Goal: Navigation & Orientation: Find specific page/section

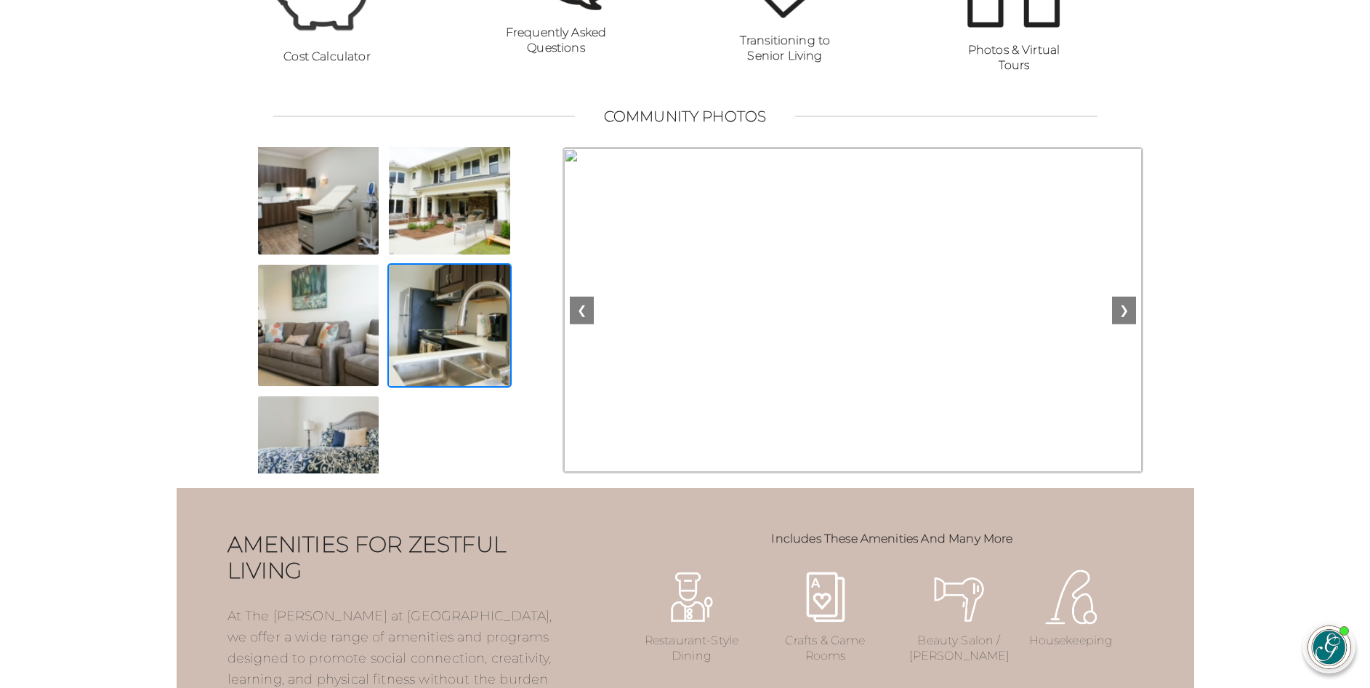
scroll to position [689, 0]
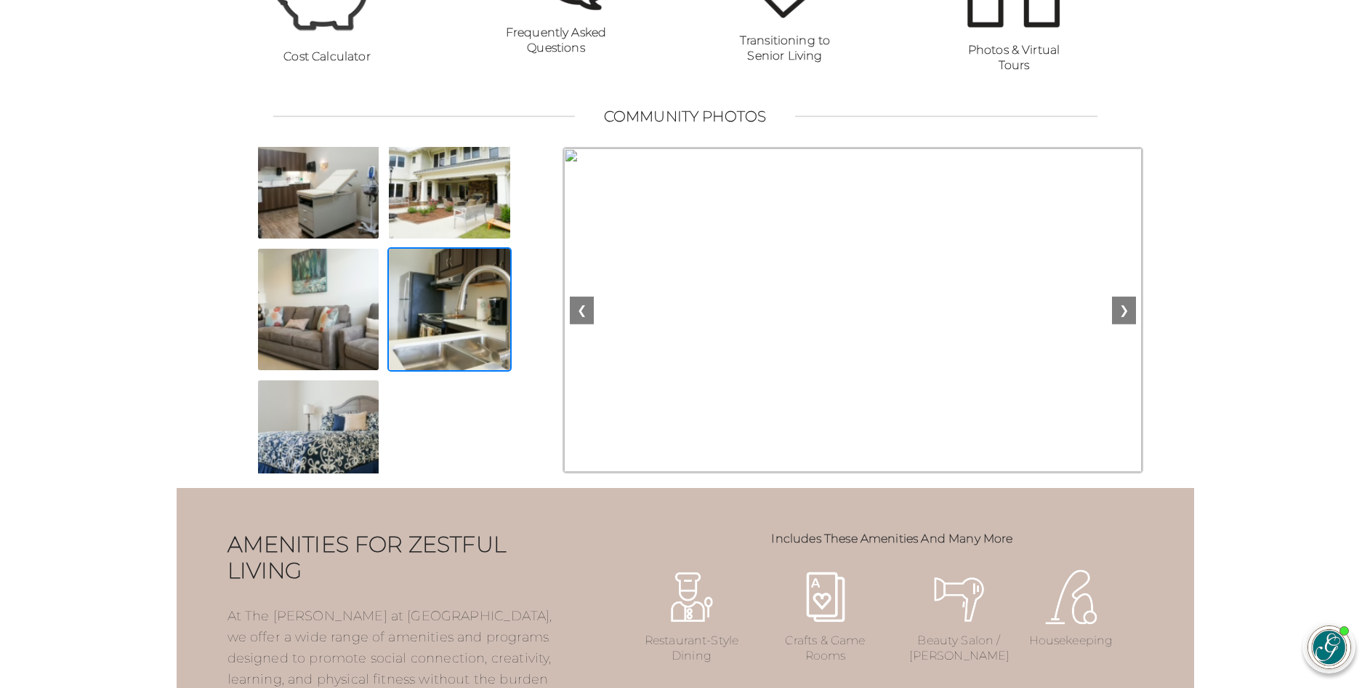
click at [448, 307] on img at bounding box center [449, 309] width 124 height 124
click at [439, 307] on img at bounding box center [449, 309] width 124 height 124
click at [583, 324] on button "❮" at bounding box center [582, 311] width 24 height 28
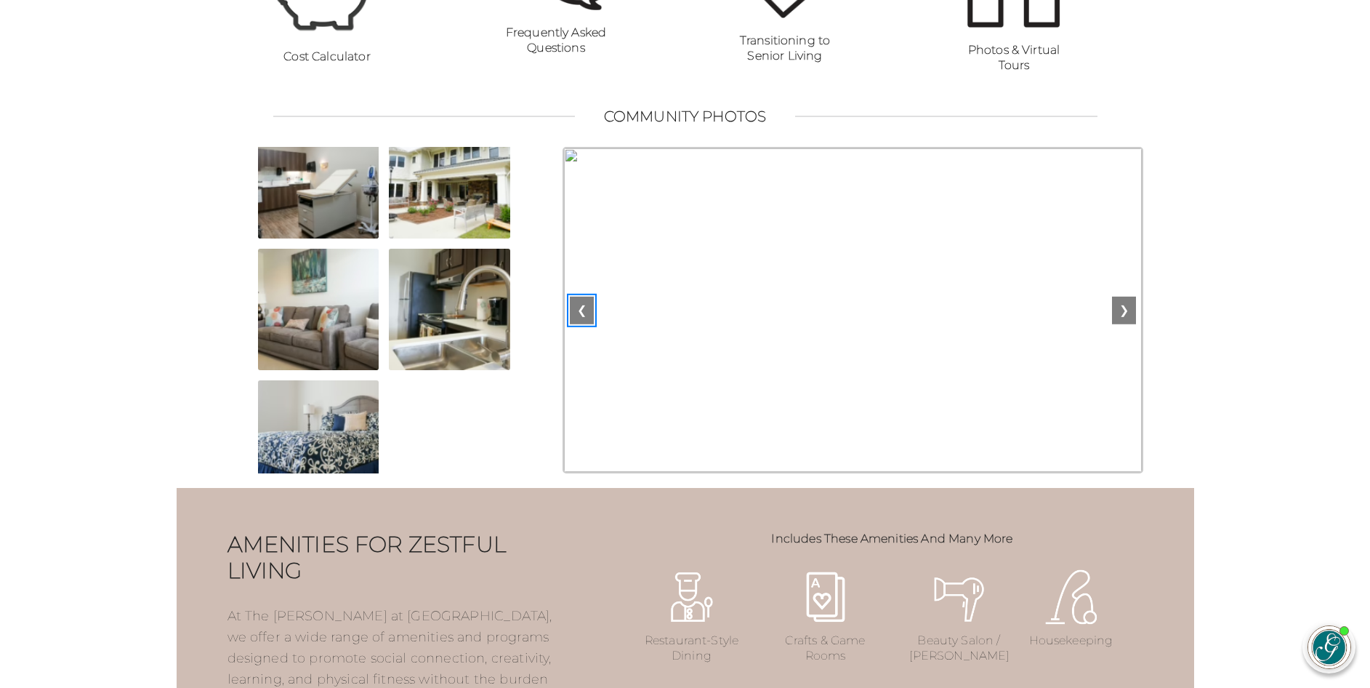
click at [583, 324] on button "❮" at bounding box center [582, 311] width 24 height 28
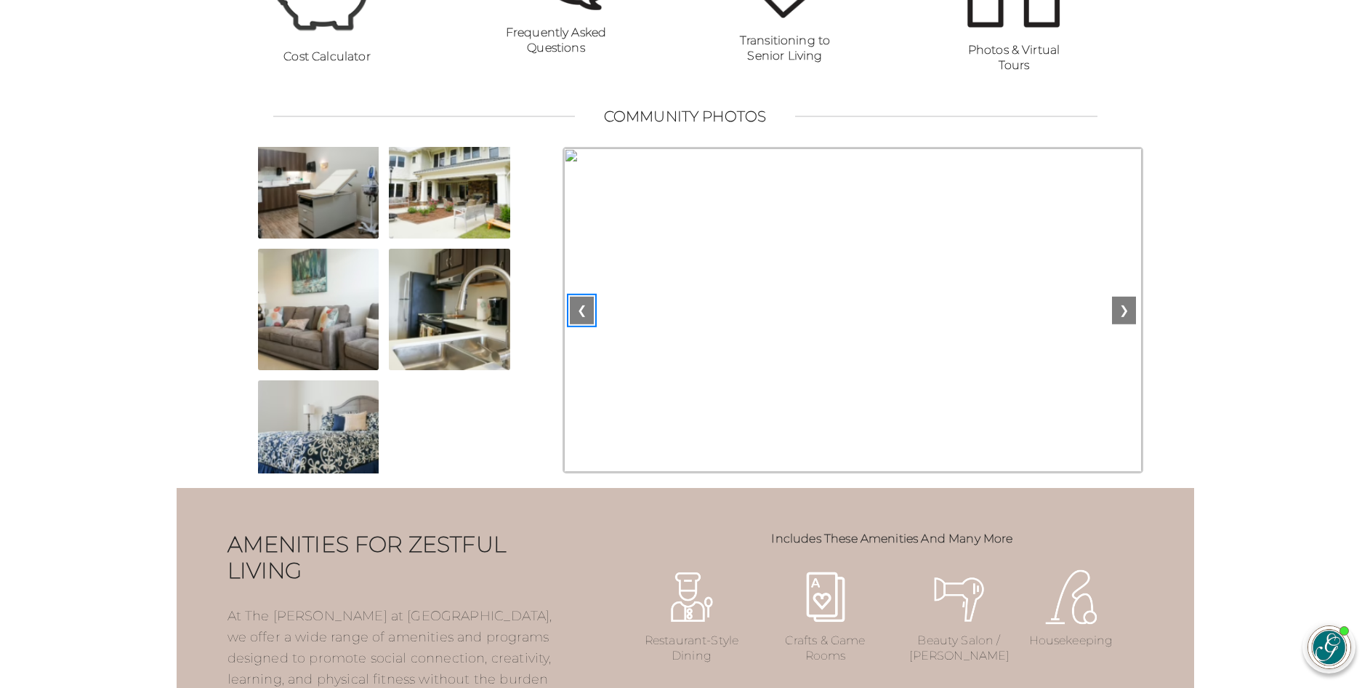
click at [583, 324] on button "❮" at bounding box center [582, 311] width 24 height 28
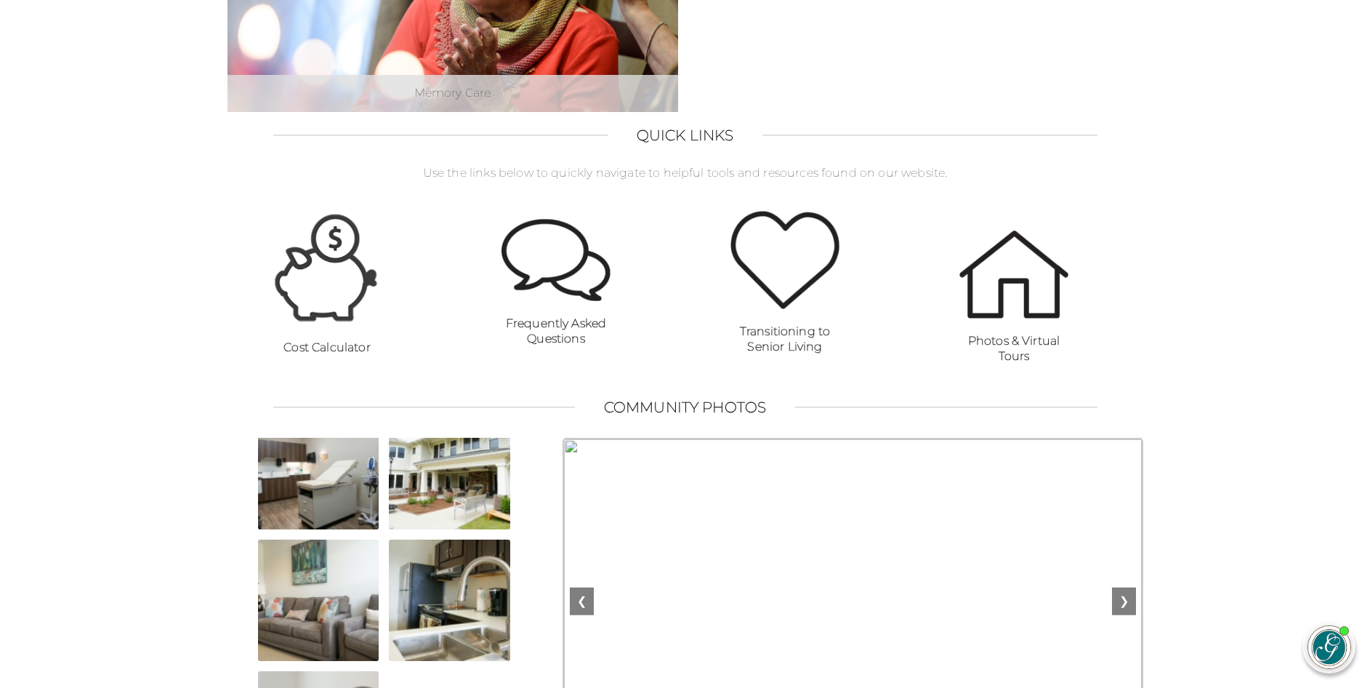
scroll to position [990, 0]
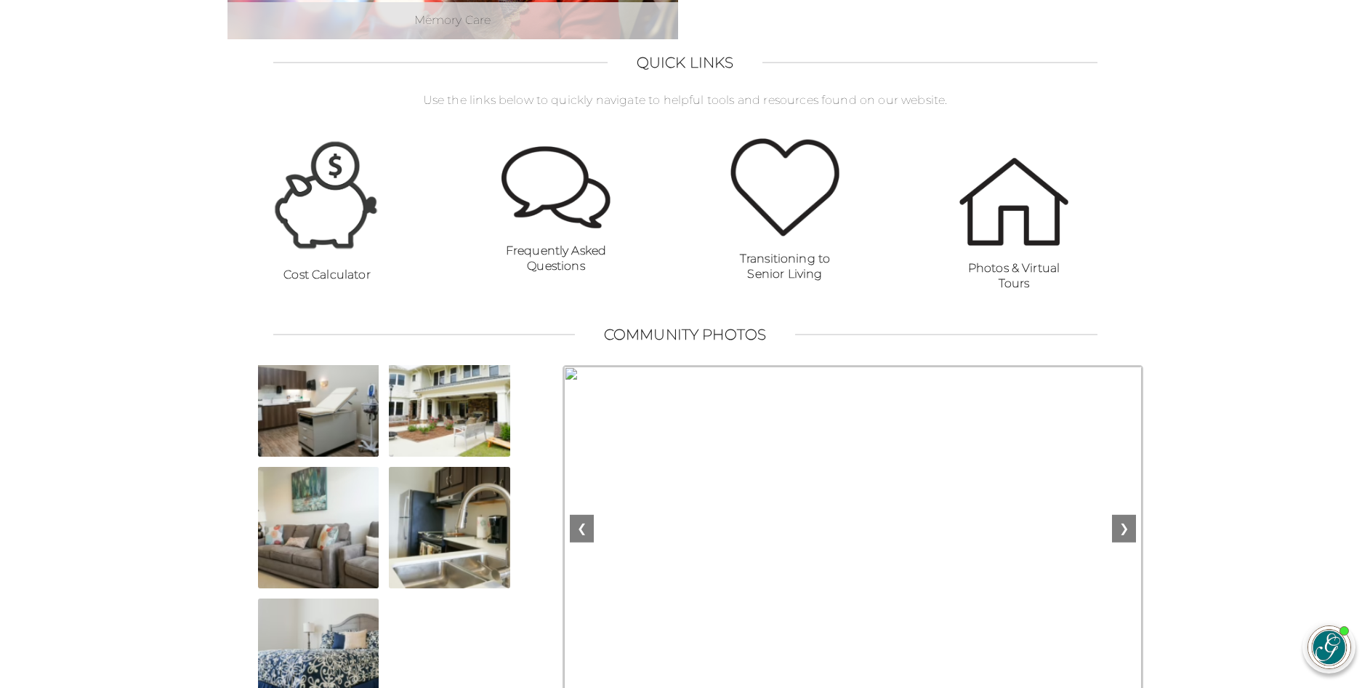
click at [1019, 205] on img at bounding box center [1013, 202] width 109 height 88
click at [1000, 281] on strong "Photos & Virtual Tours" at bounding box center [1014, 275] width 92 height 29
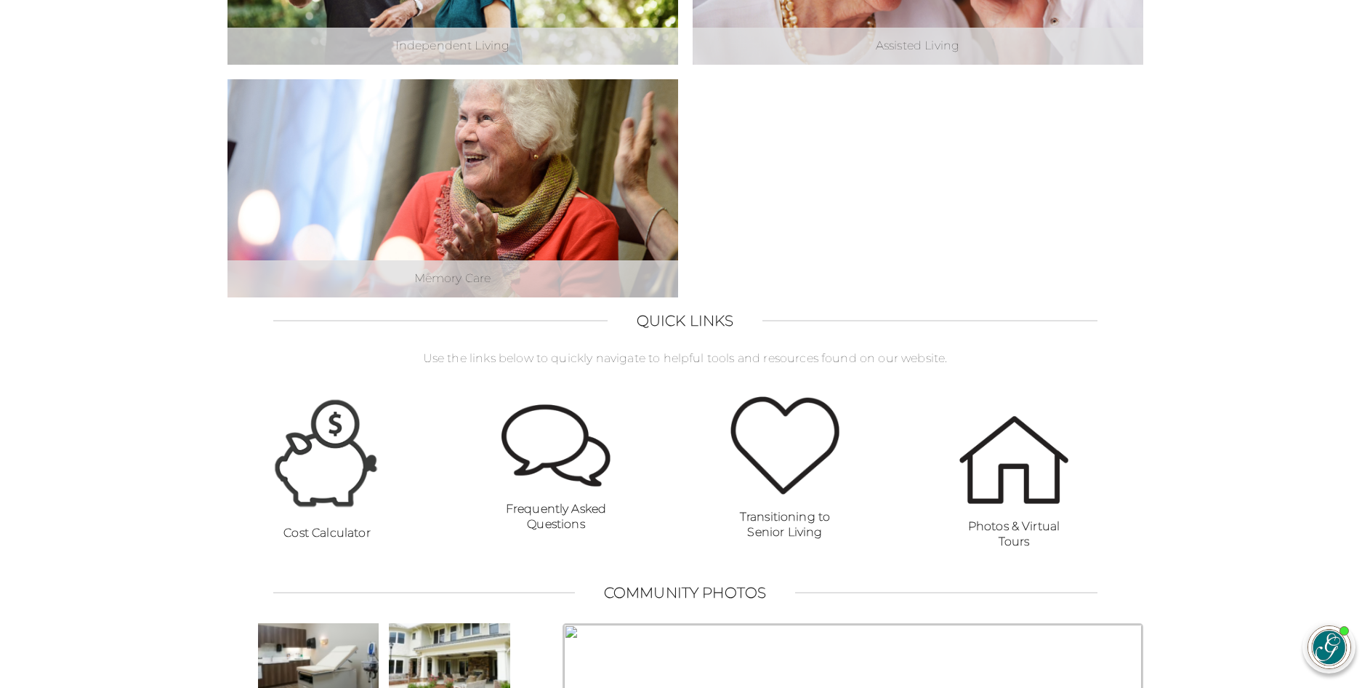
scroll to position [699, 0]
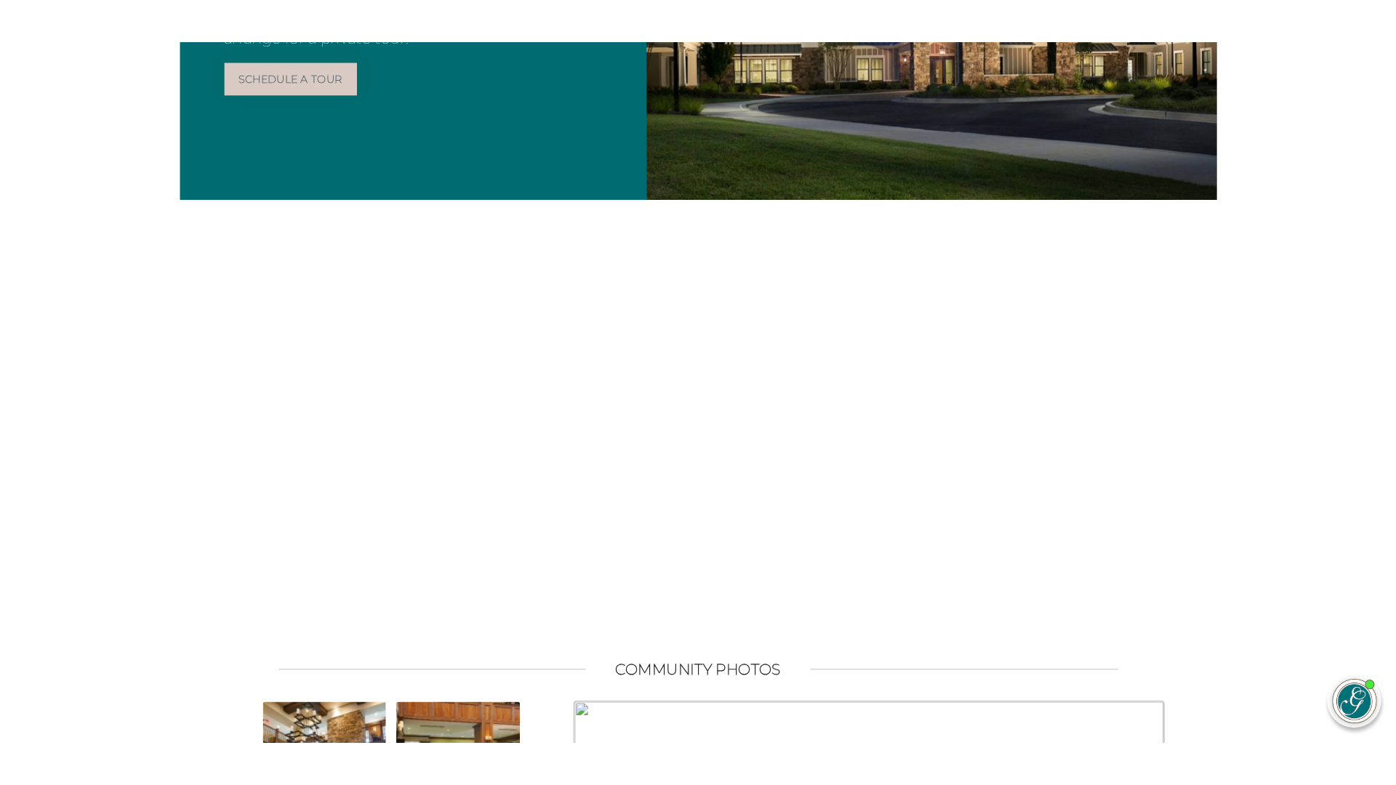
scroll to position [363, 0]
